Goal: Information Seeking & Learning: Learn about a topic

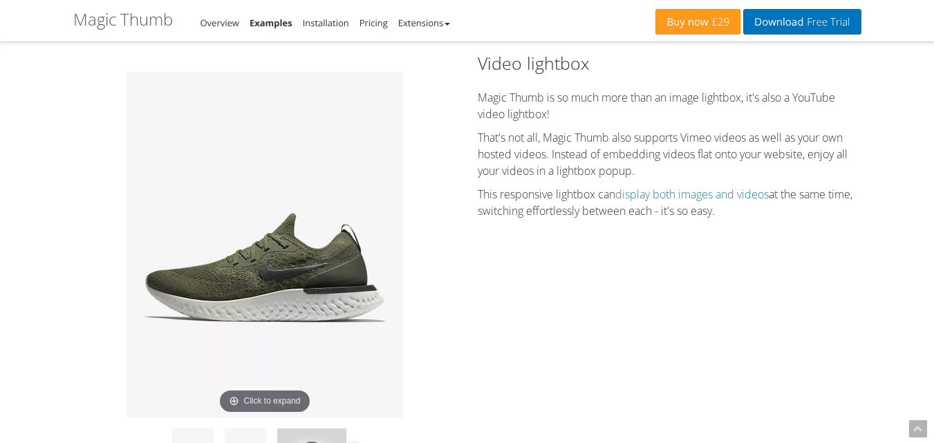
scroll to position [1965, 0]
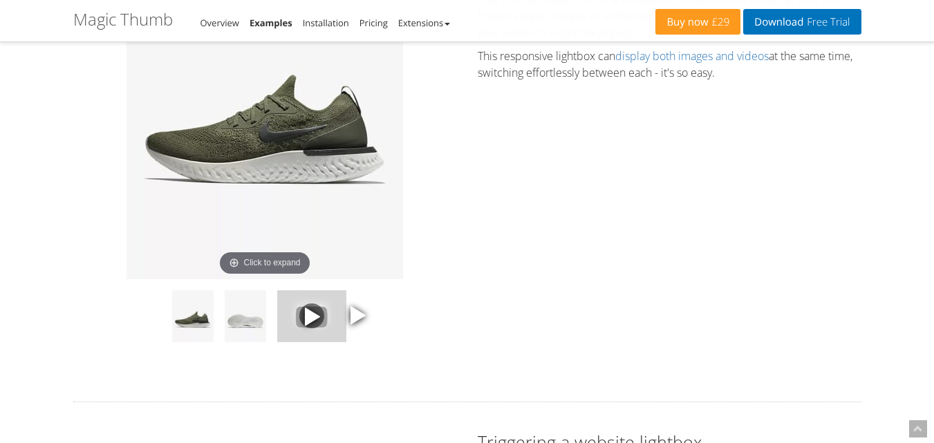
click at [326, 201] on img at bounding box center [265, 107] width 277 height 346
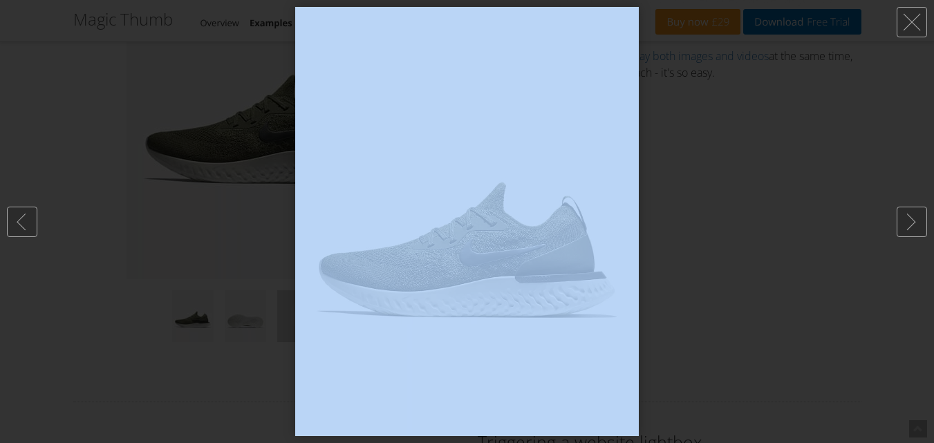
drag, startPoint x: 671, startPoint y: 239, endPoint x: 608, endPoint y: 230, distance: 63.5
click at [488, 240] on div "BREATHABLE COMFORT, EFFORTLESS RIDE The Nike LunarEpic Low Flyknit Men's Runnin…" at bounding box center [467, 221] width 934 height 443
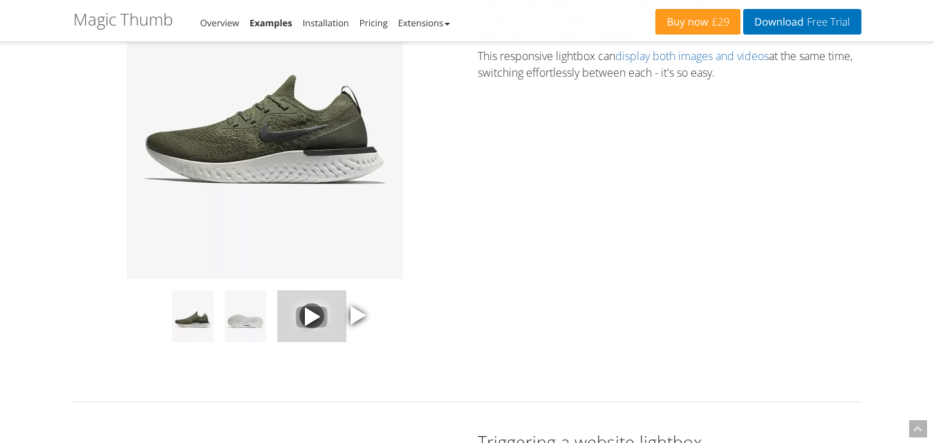
click at [197, 158] on img at bounding box center [265, 107] width 277 height 346
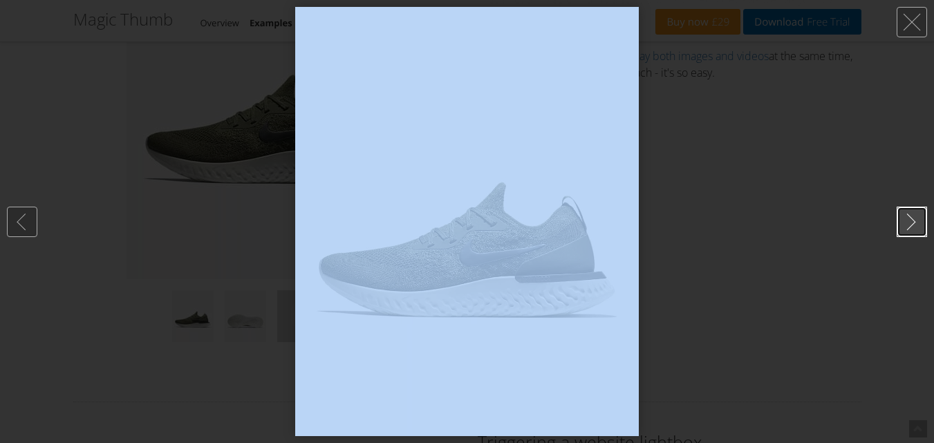
click at [904, 216] on link at bounding box center [912, 222] width 30 height 30
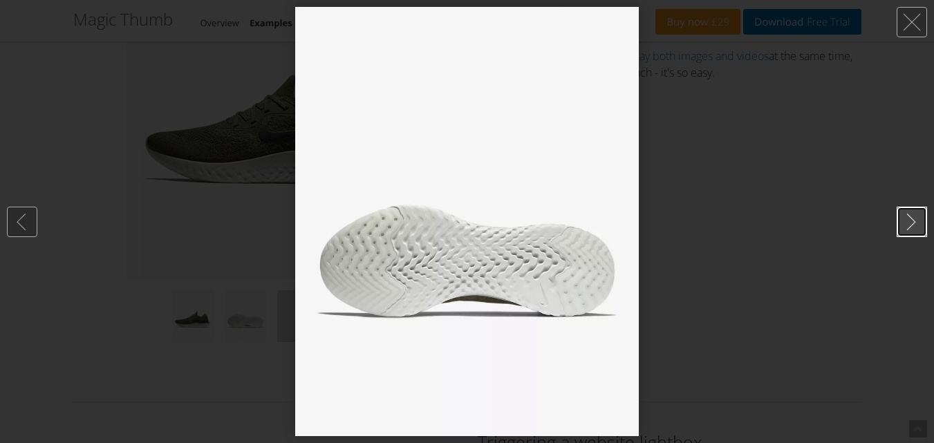
click at [904, 216] on link at bounding box center [912, 222] width 30 height 30
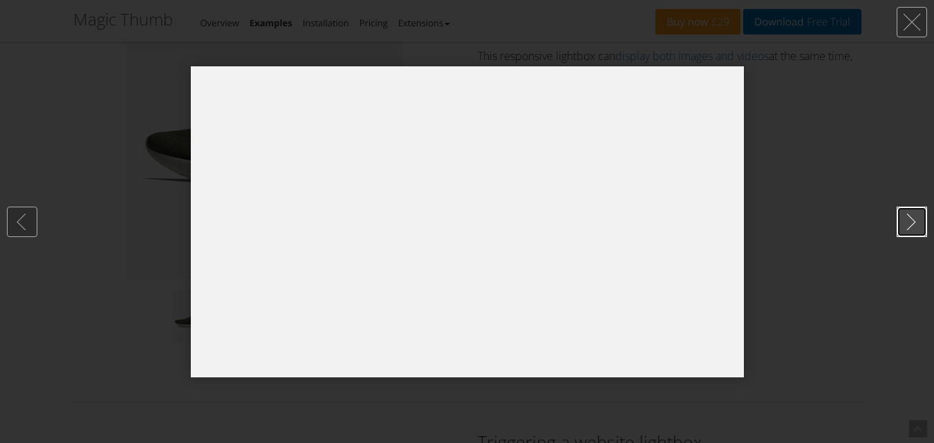
click at [904, 216] on link at bounding box center [912, 222] width 30 height 30
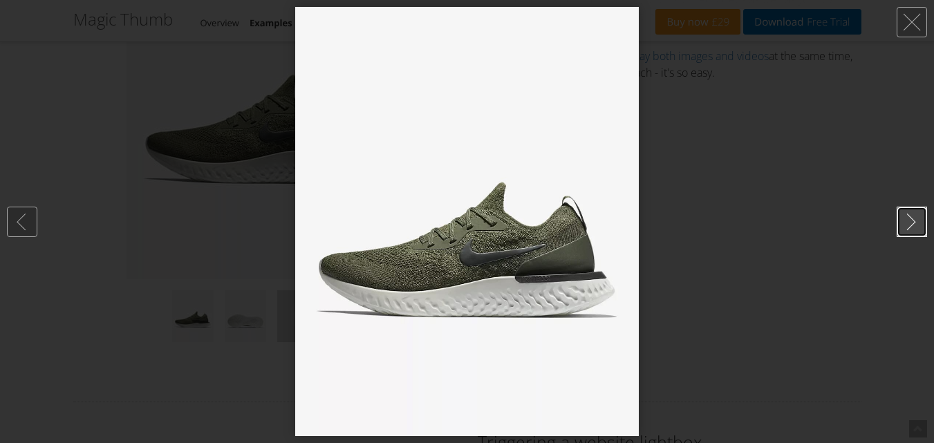
click at [904, 216] on link at bounding box center [912, 222] width 30 height 30
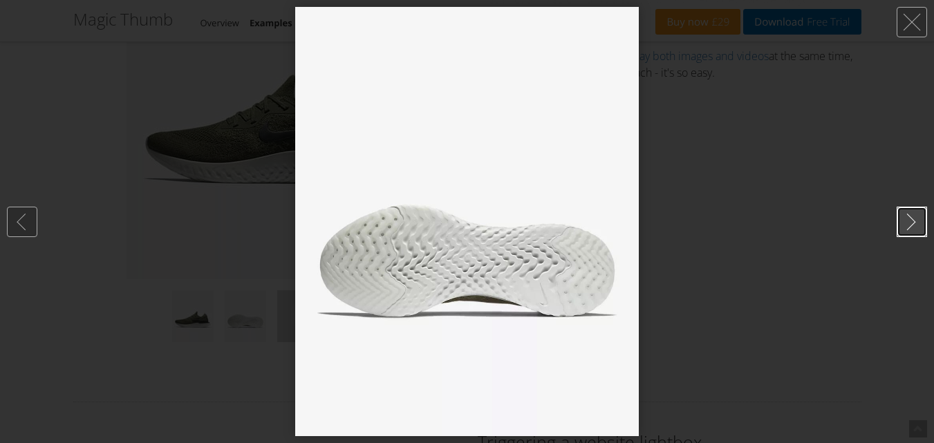
click at [904, 216] on link at bounding box center [912, 222] width 30 height 30
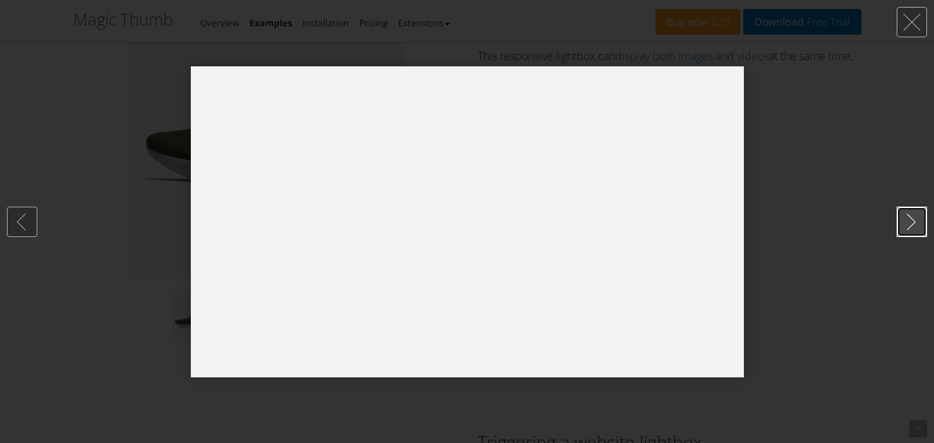
click at [904, 216] on link at bounding box center [912, 222] width 30 height 30
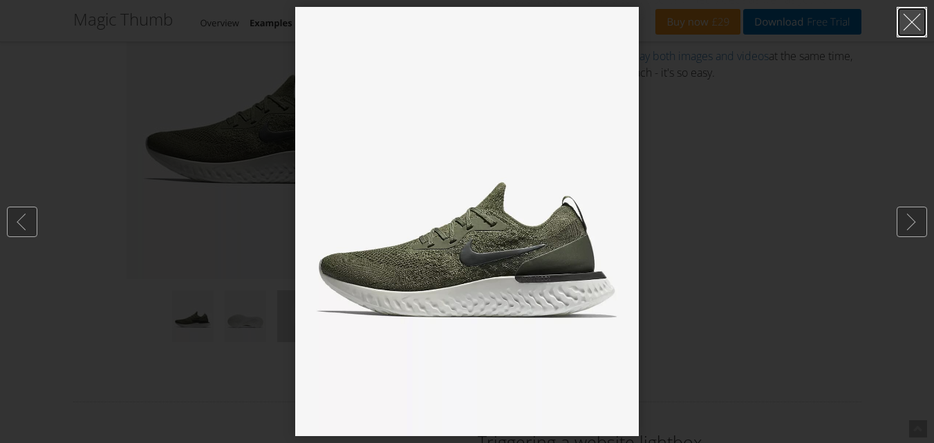
click at [912, 17] on link at bounding box center [912, 22] width 30 height 30
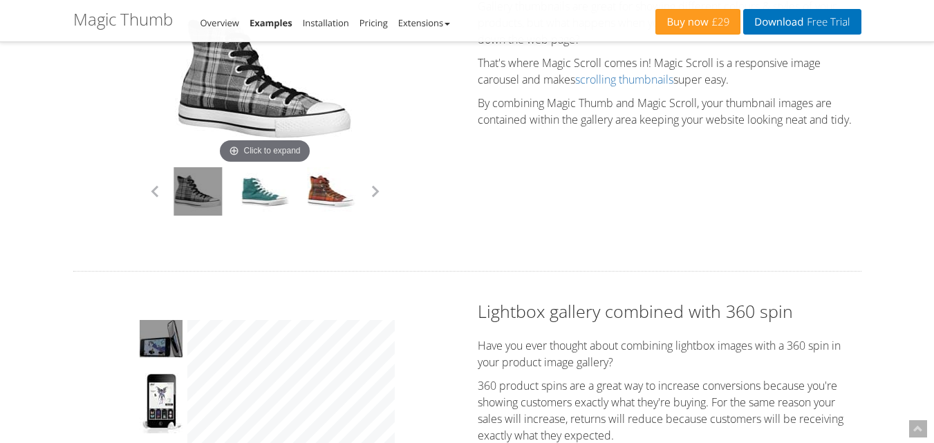
scroll to position [1246, 0]
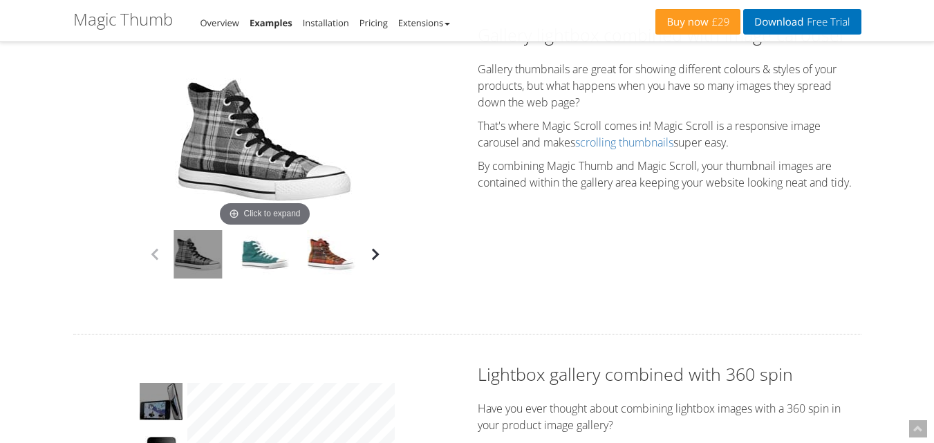
click at [372, 259] on button "button" at bounding box center [375, 254] width 21 height 21
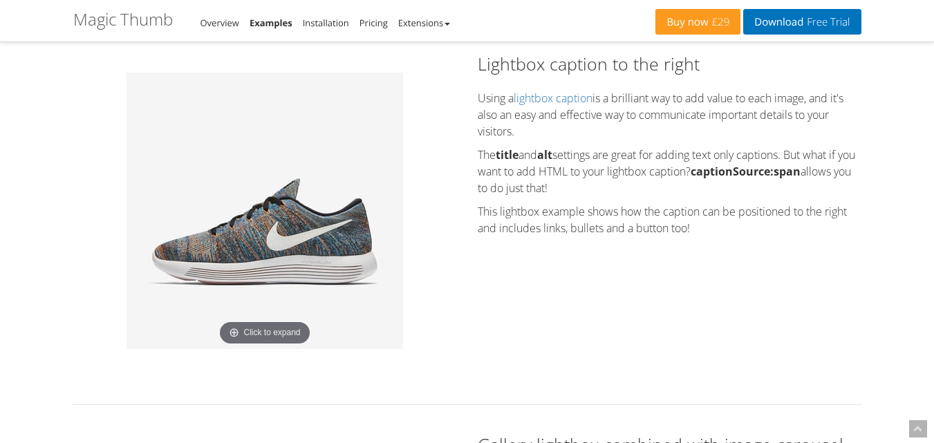
scroll to position [831, 0]
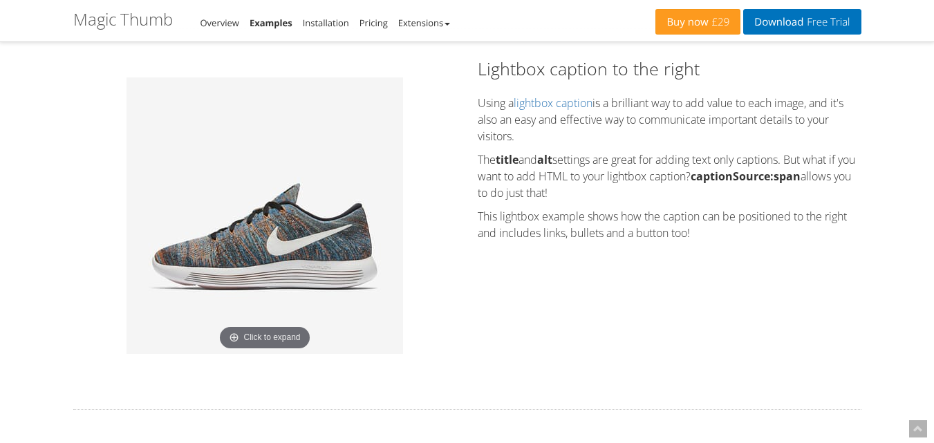
click at [278, 252] on img at bounding box center [265, 215] width 277 height 277
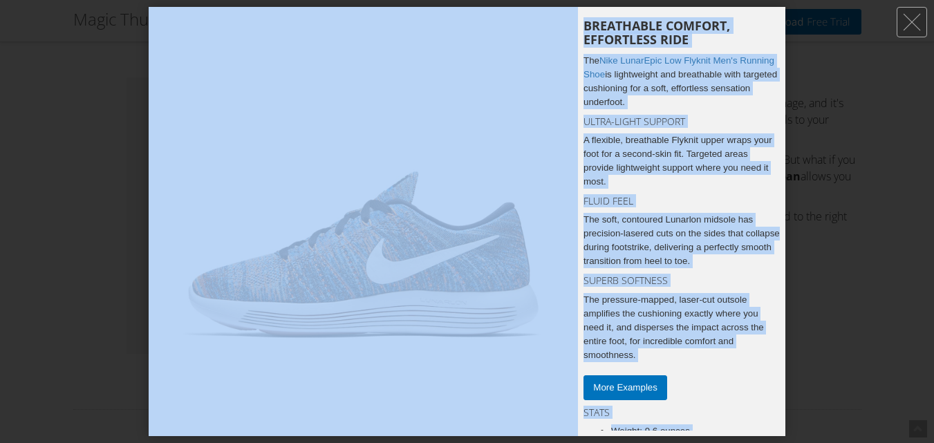
click at [890, 196] on div at bounding box center [467, 221] width 934 height 443
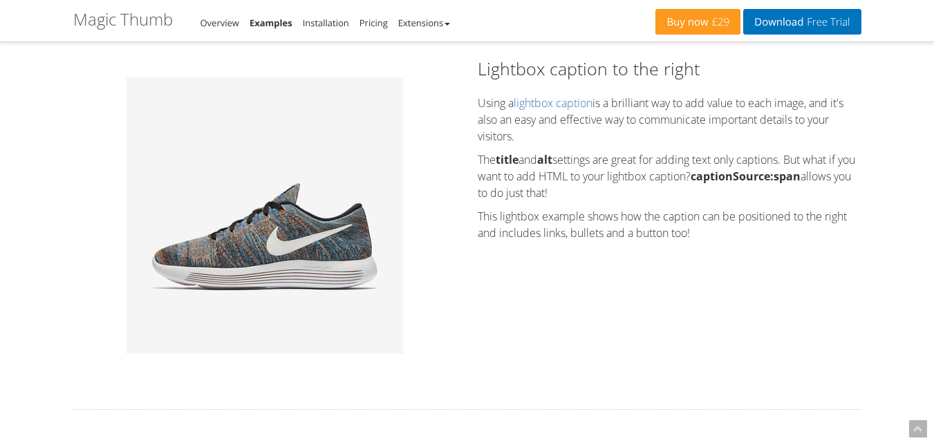
click at [294, 223] on img at bounding box center [265, 215] width 277 height 277
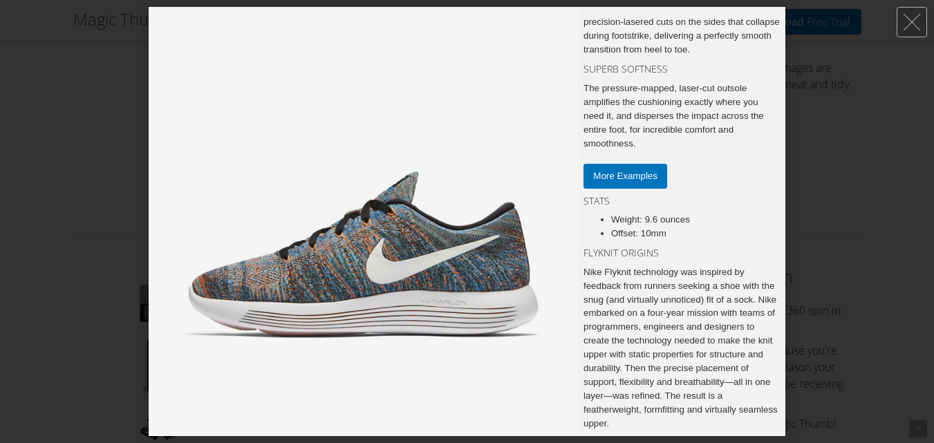
scroll to position [1453, 0]
click at [343, 224] on img at bounding box center [363, 221] width 429 height 429
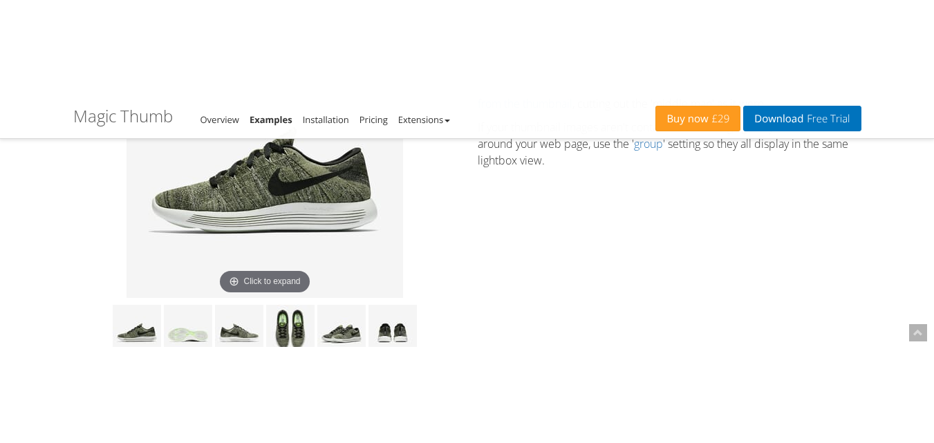
scroll to position [624, 0]
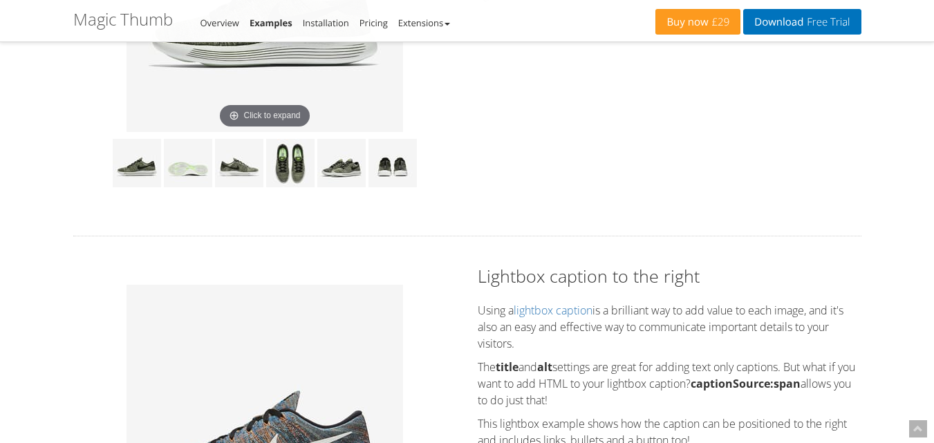
click at [451, 441] on div "BREATHABLE COMFORT, EFFORTLESS RIDE The [a href="[URL][DOMAIN_NAME]" rel="nofol…" at bounding box center [265, 426] width 384 height 325
